Goal: Navigation & Orientation: Find specific page/section

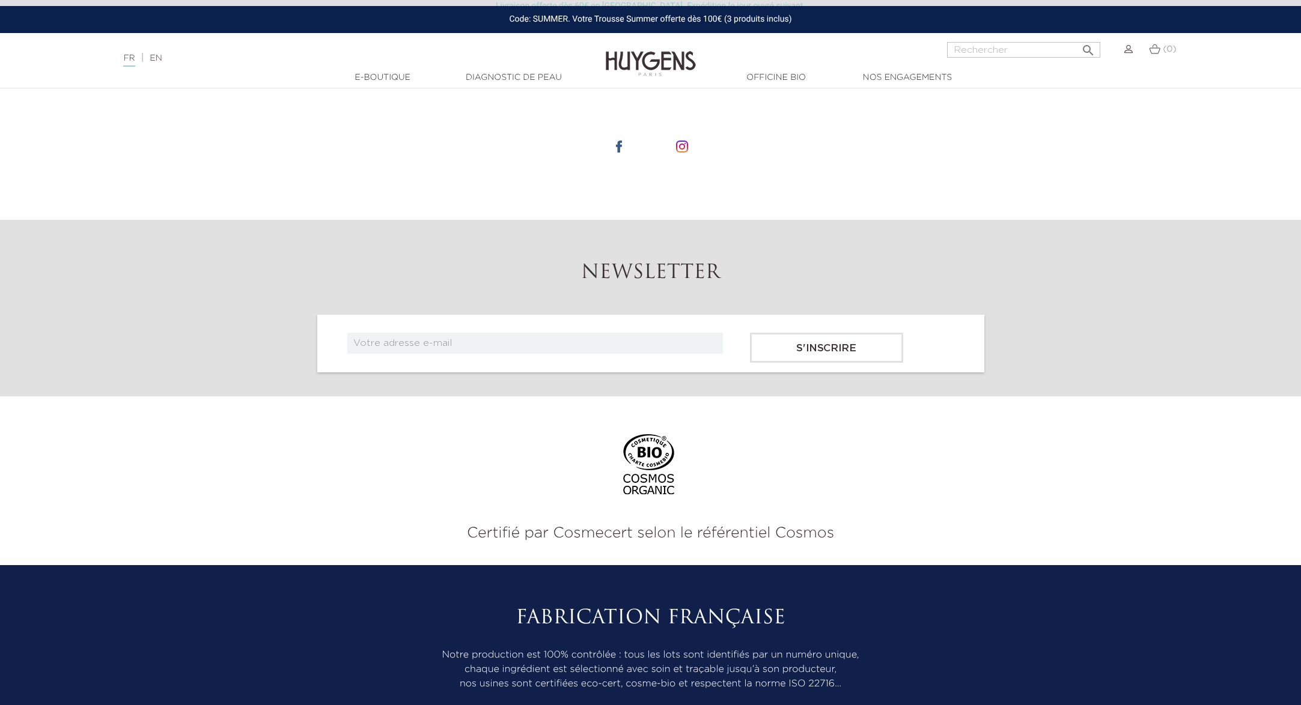
scroll to position [4475, 0]
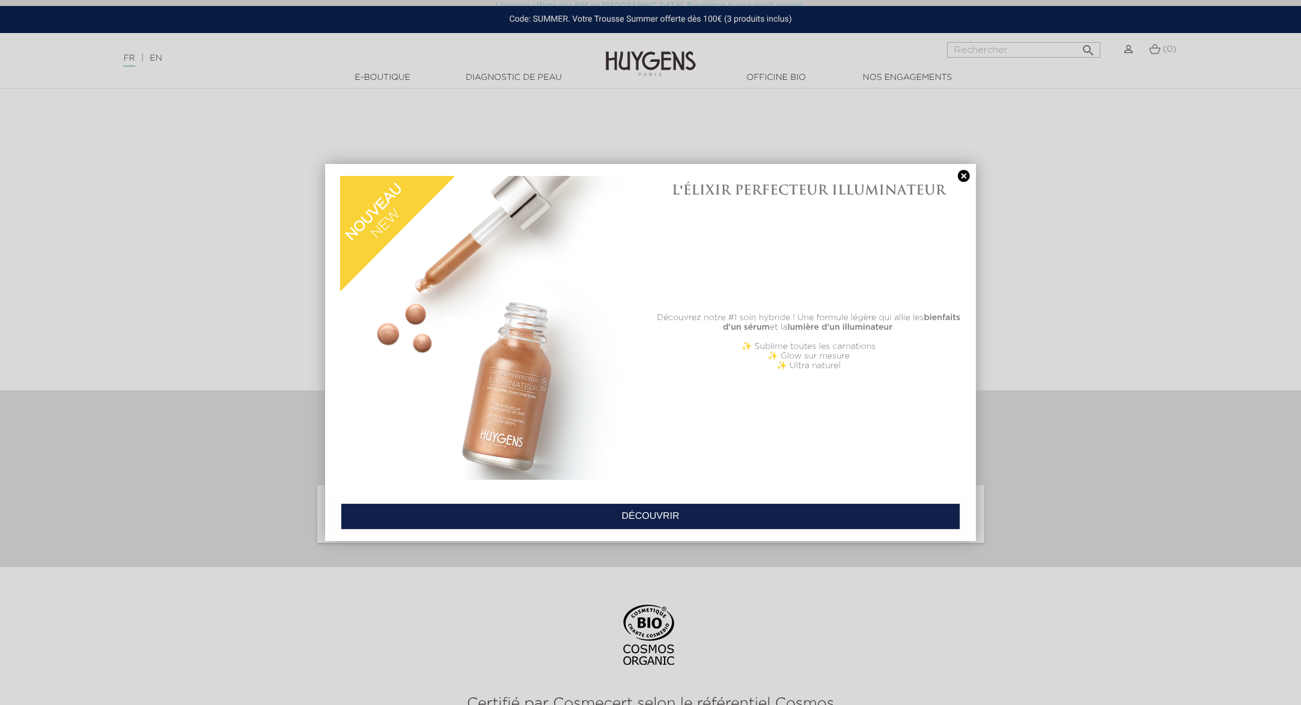
click at [962, 175] on link at bounding box center [963, 176] width 17 height 13
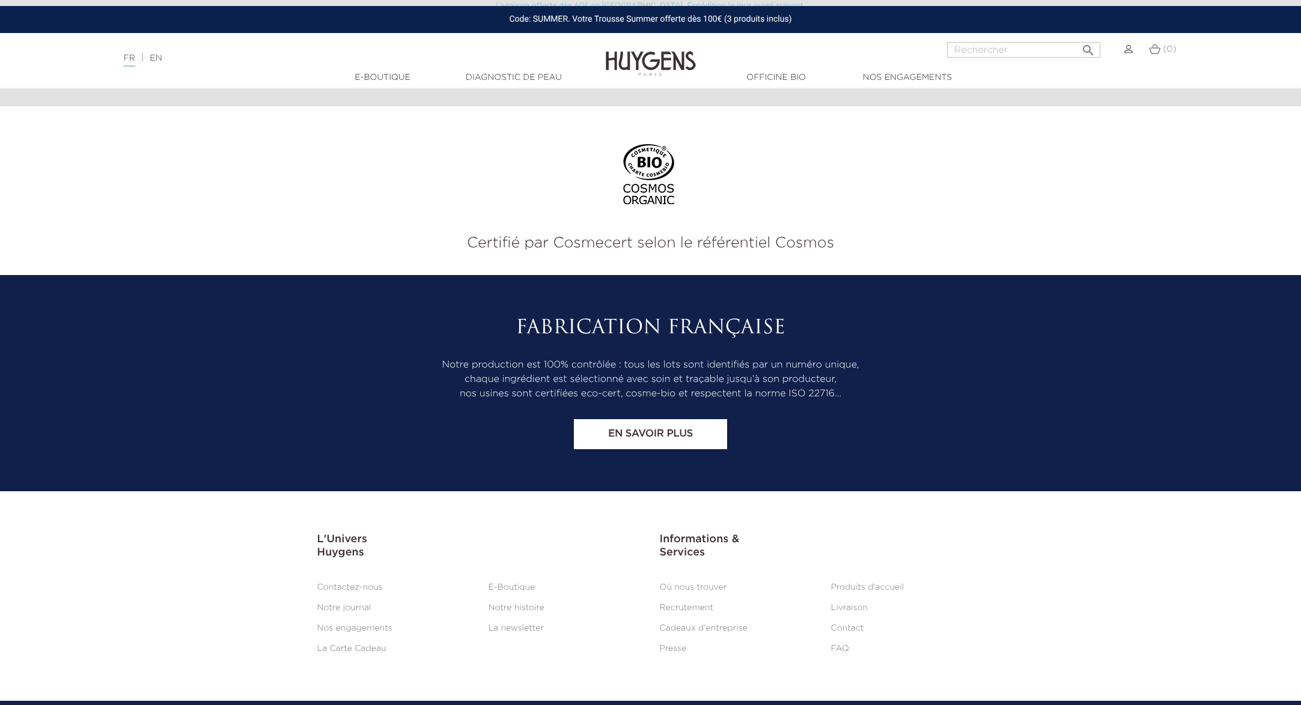
scroll to position [4956, 0]
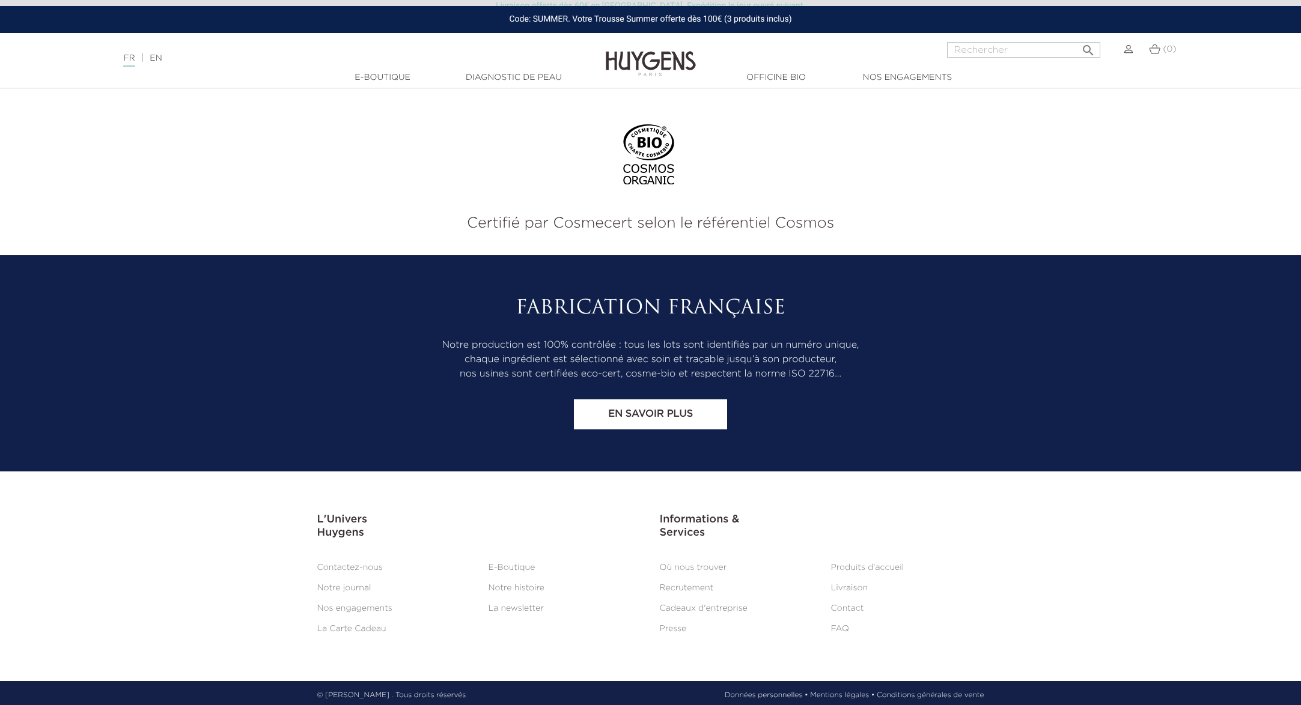
click at [516, 586] on link "Notre histoire" at bounding box center [516, 588] width 56 height 8
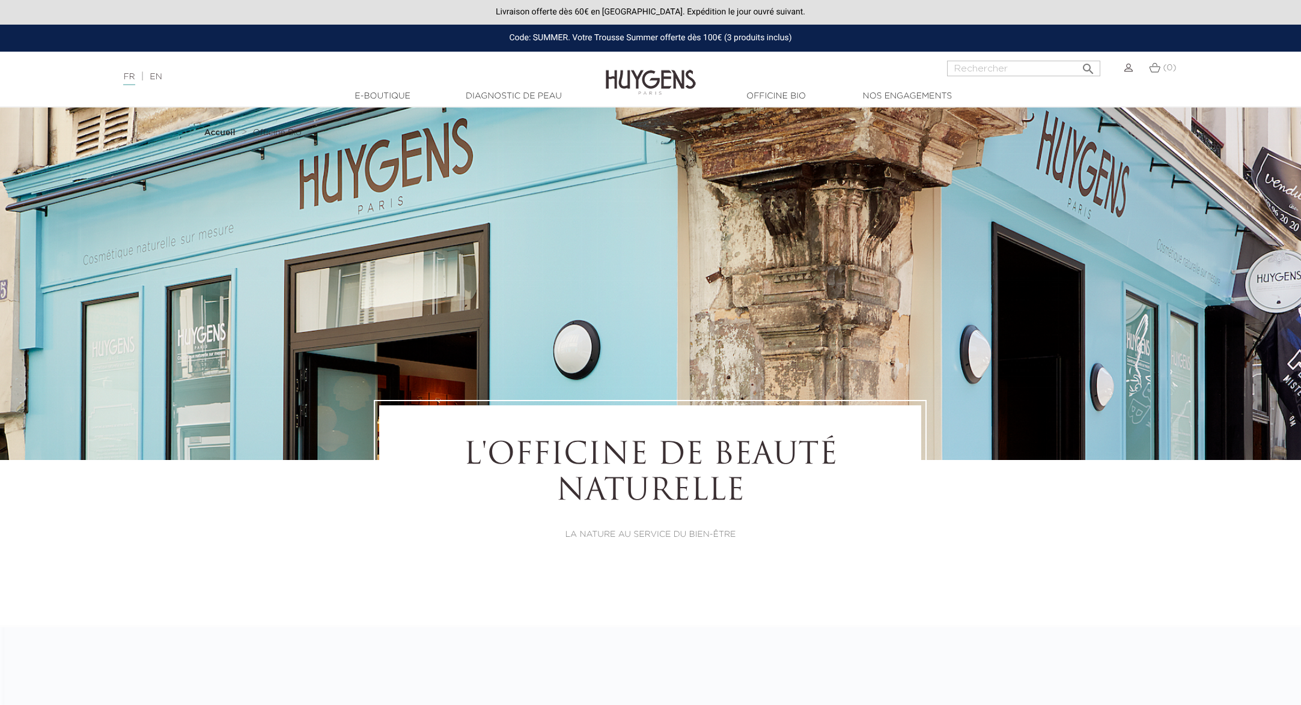
select select "FR"
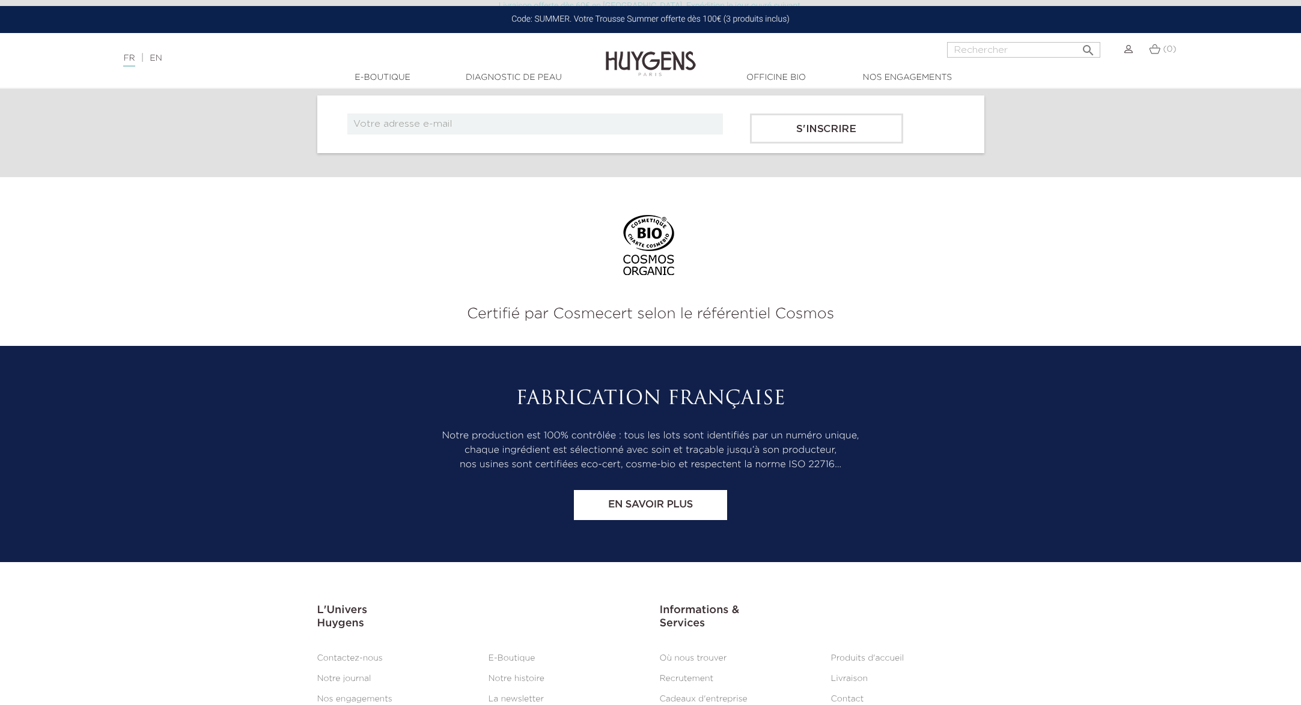
scroll to position [7428, 0]
